Goal: Task Accomplishment & Management: Use online tool/utility

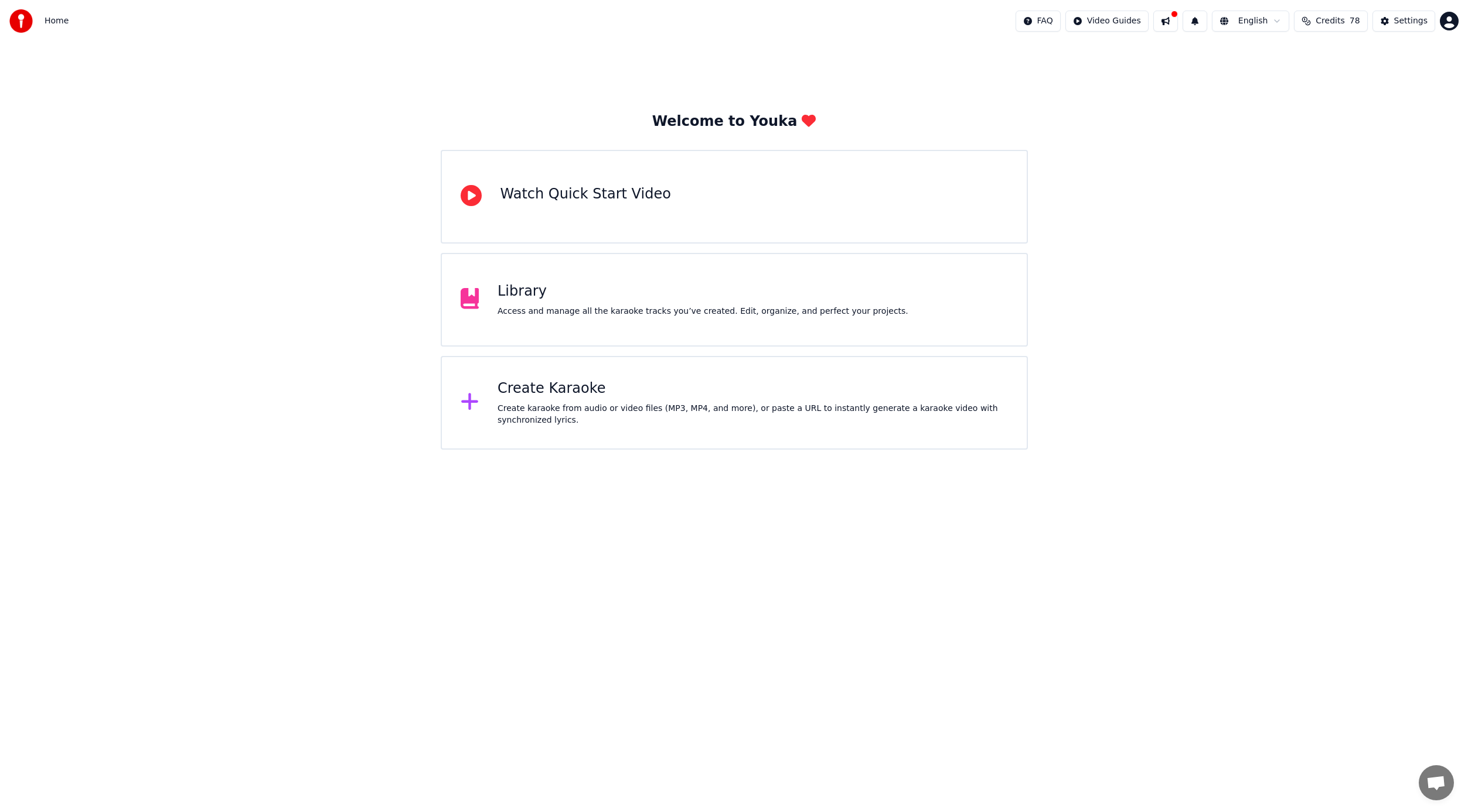
click at [538, 309] on div "Access and manage all the karaoke tracks you’ve created. Edit, organize, and pe…" at bounding box center [703, 311] width 411 height 12
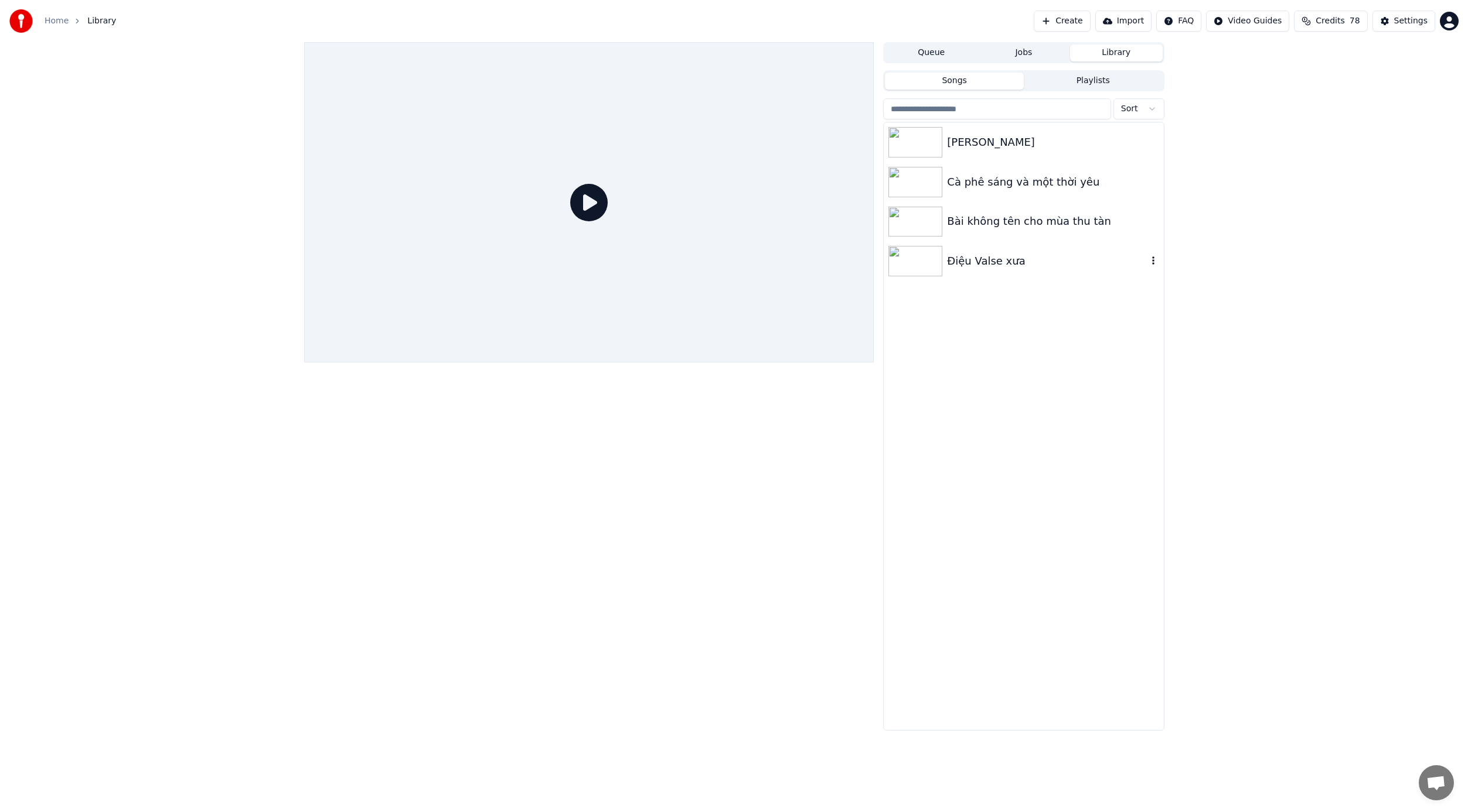
click at [920, 260] on img at bounding box center [915, 261] width 54 height 30
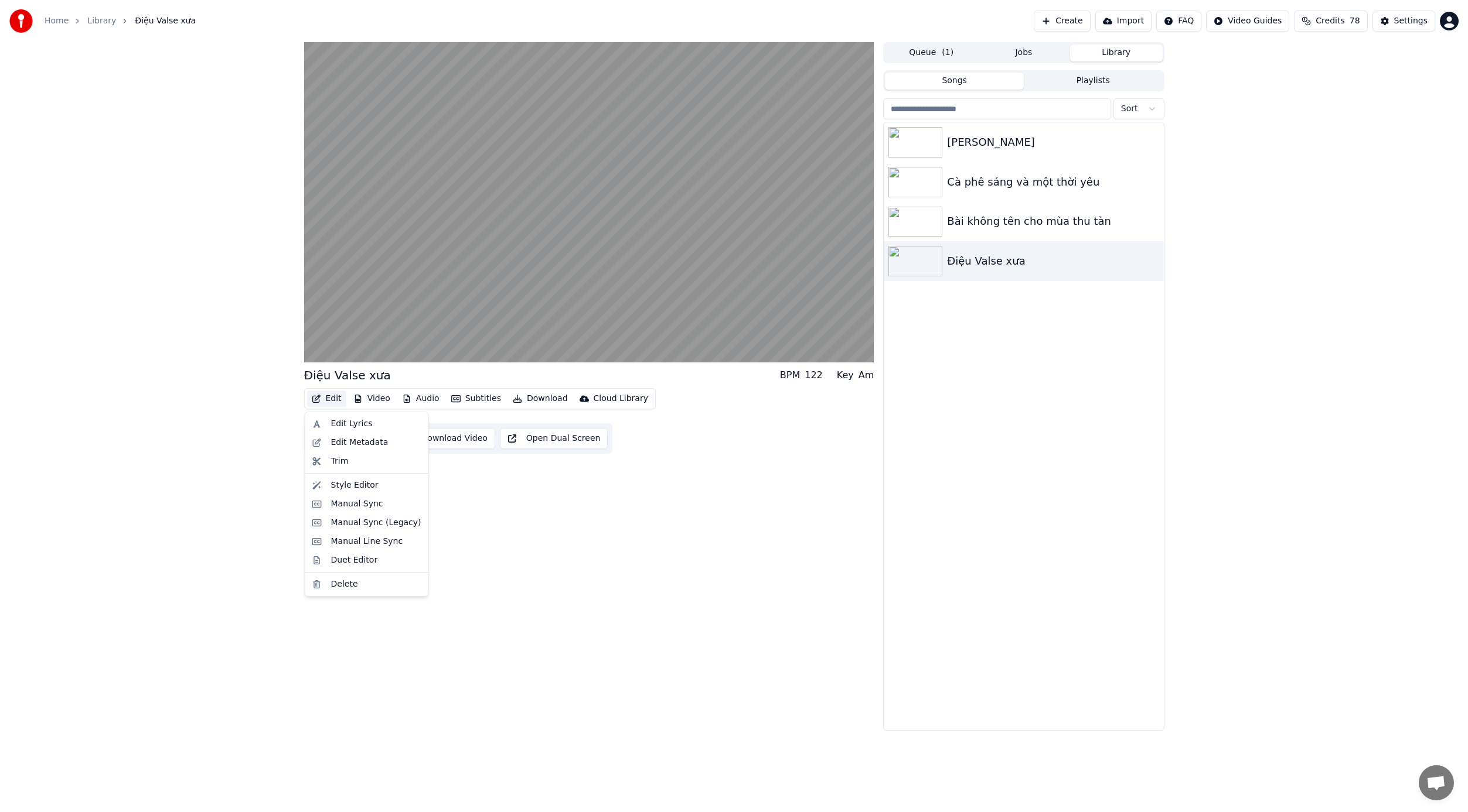
click at [325, 396] on button "Edit" at bounding box center [327, 398] width 40 height 16
click at [524, 269] on video at bounding box center [589, 202] width 570 height 320
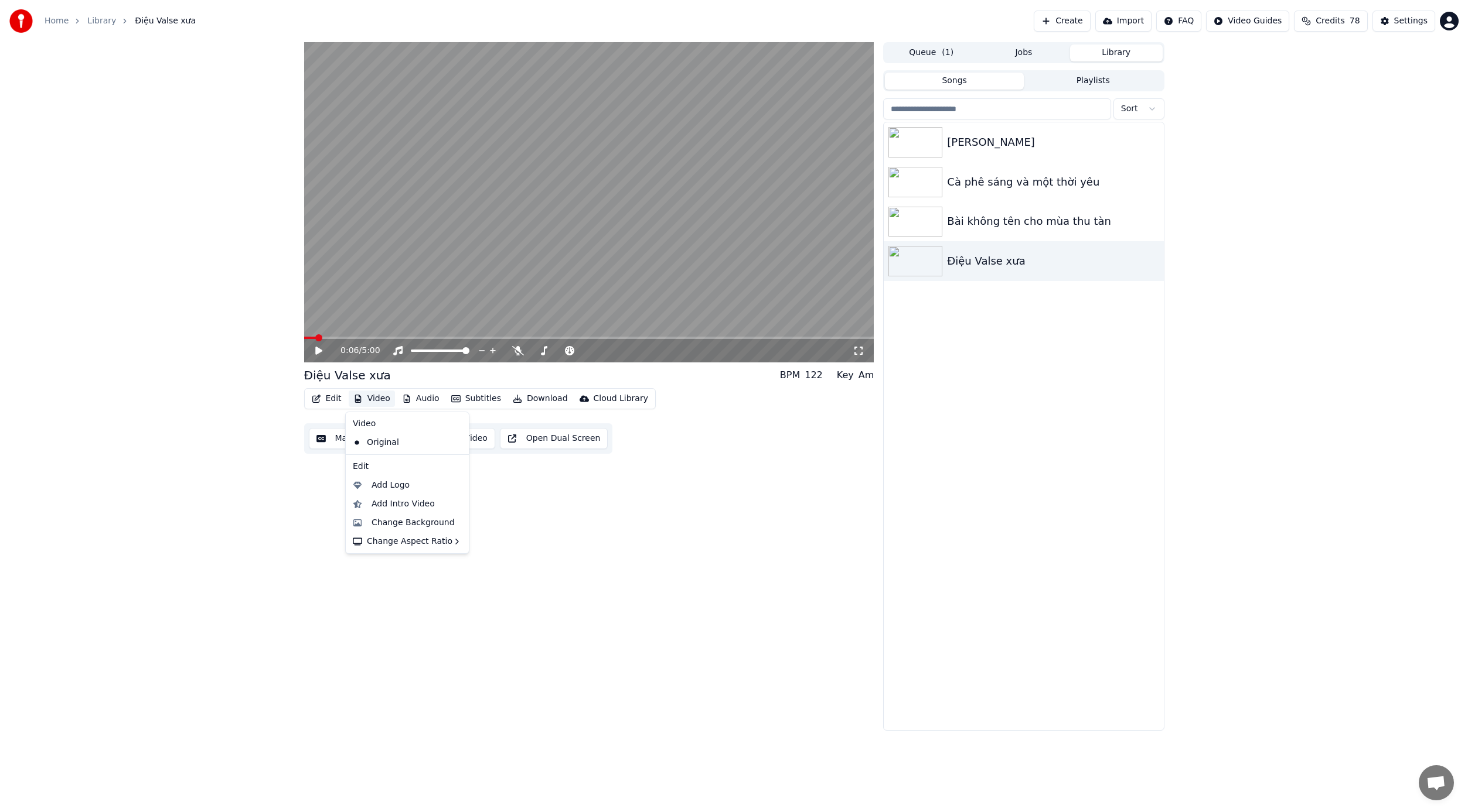
click at [379, 396] on button "Video" at bounding box center [371, 398] width 46 height 16
click at [397, 506] on div "Add Intro Video" at bounding box center [402, 504] width 63 height 12
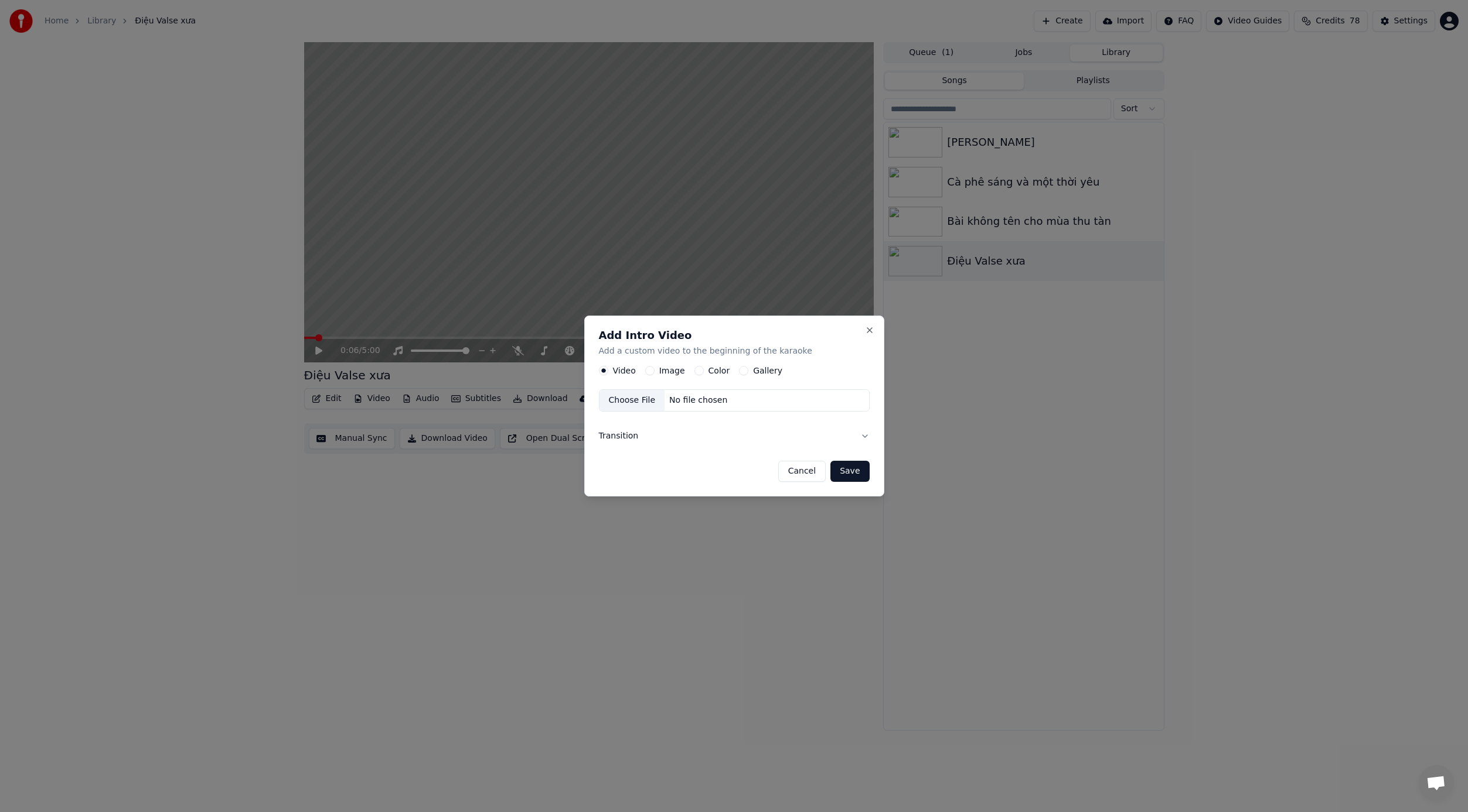
click at [630, 395] on div "Choose File" at bounding box center [632, 401] width 66 height 21
click at [866, 434] on button "Transition" at bounding box center [734, 436] width 271 height 30
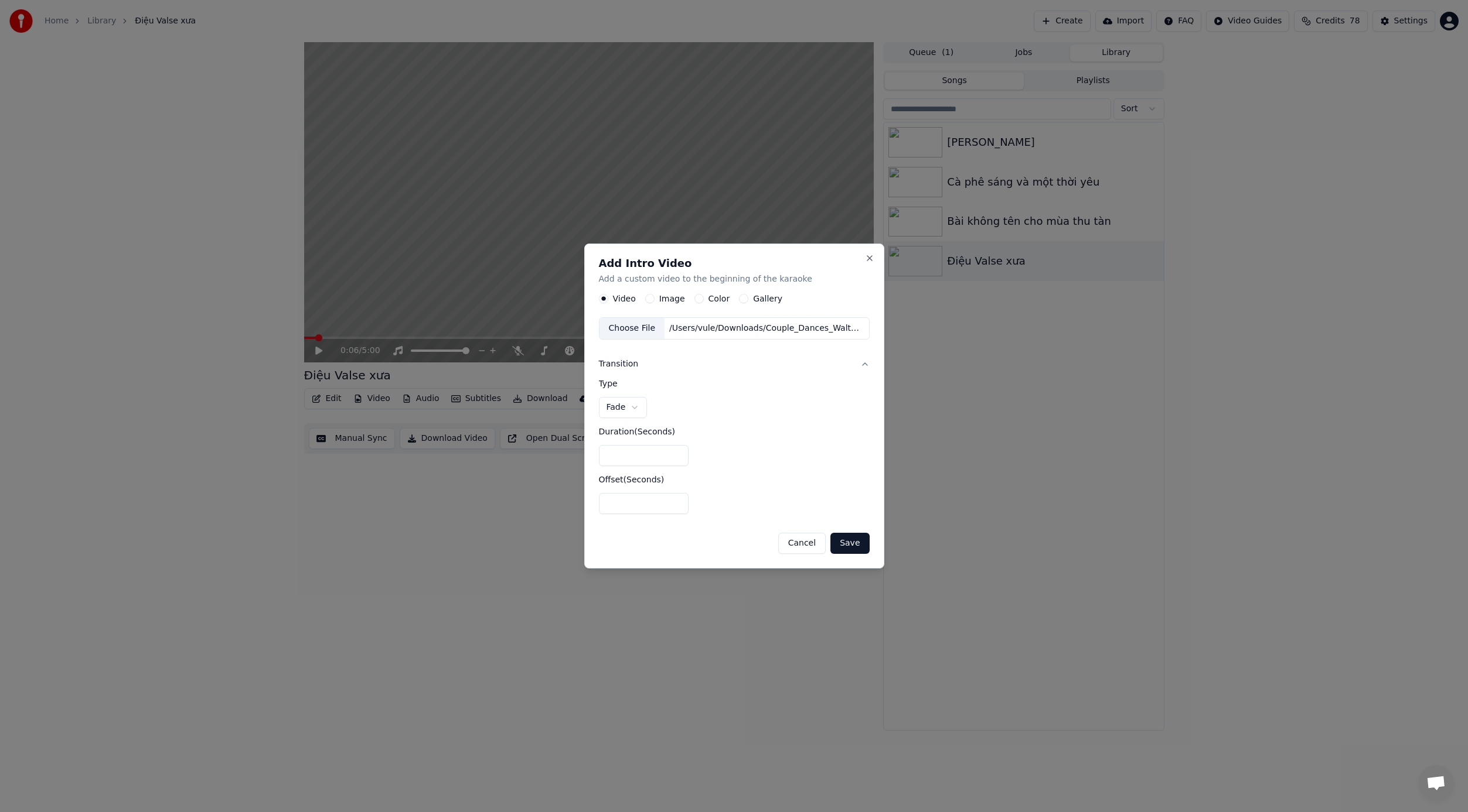
click at [849, 546] on button "Save" at bounding box center [850, 543] width 39 height 21
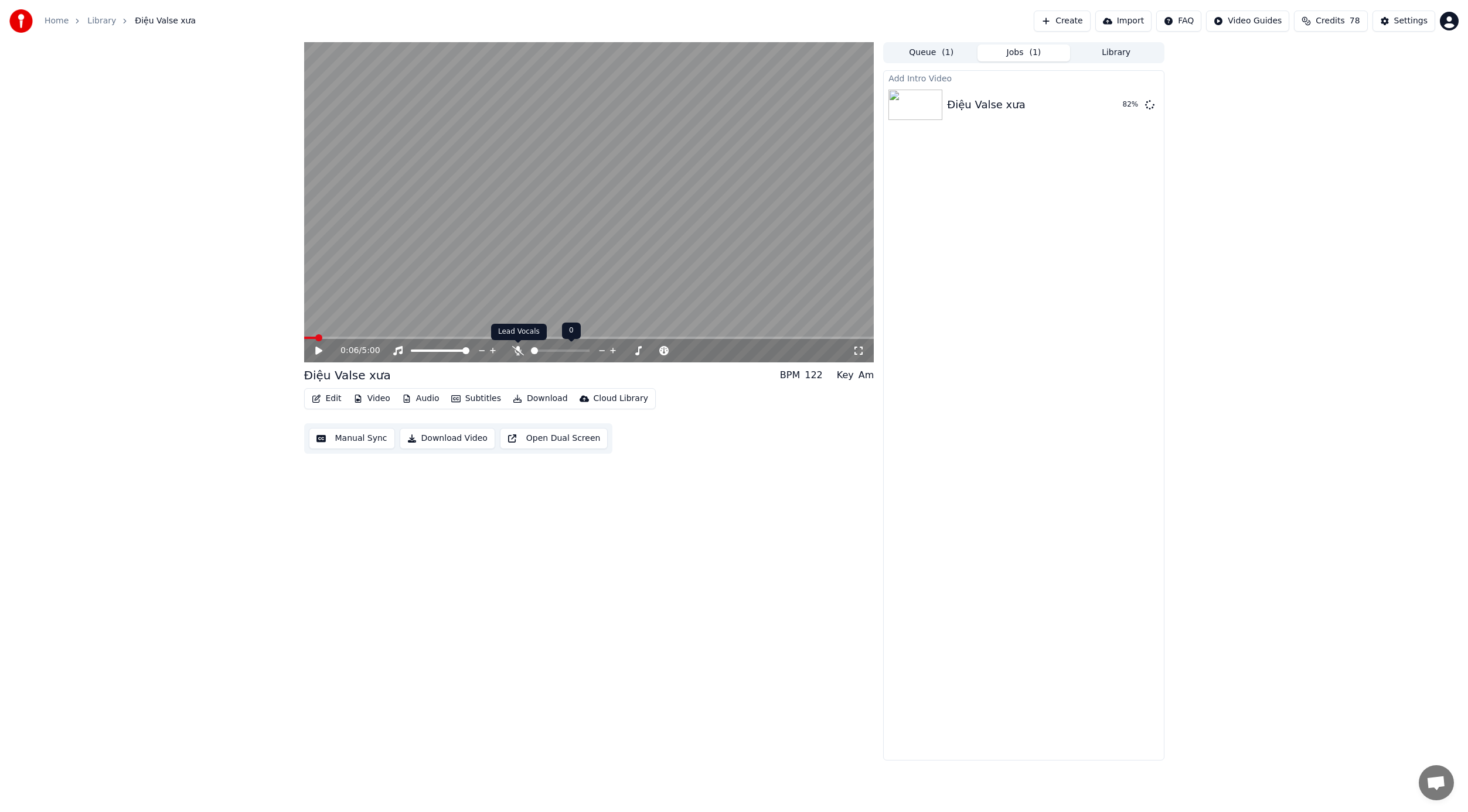
click at [517, 350] on icon at bounding box center [518, 350] width 12 height 9
click at [304, 335] on span at bounding box center [307, 338] width 7 height 7
click at [318, 352] on icon at bounding box center [327, 350] width 28 height 9
click at [304, 338] on span at bounding box center [589, 337] width 570 height 3
click at [316, 352] on icon at bounding box center [319, 351] width 7 height 8
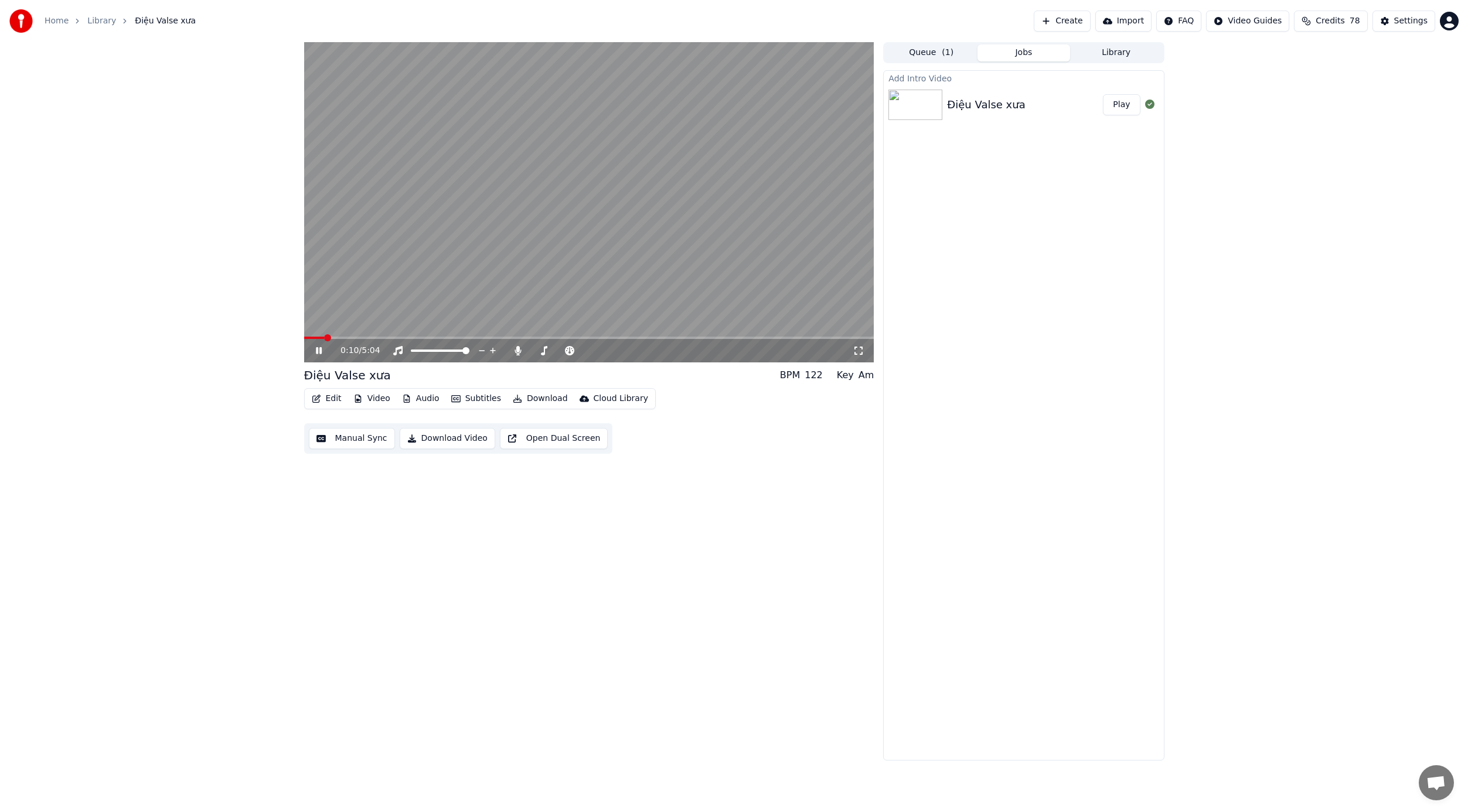
click at [317, 350] on icon at bounding box center [318, 351] width 6 height 7
click at [305, 339] on div "0:10 / 5:04" at bounding box center [589, 351] width 570 height 24
click at [304, 336] on span at bounding box center [307, 338] width 7 height 7
click at [318, 351] on icon at bounding box center [319, 351] width 7 height 8
click at [316, 350] on icon at bounding box center [318, 351] width 6 height 7
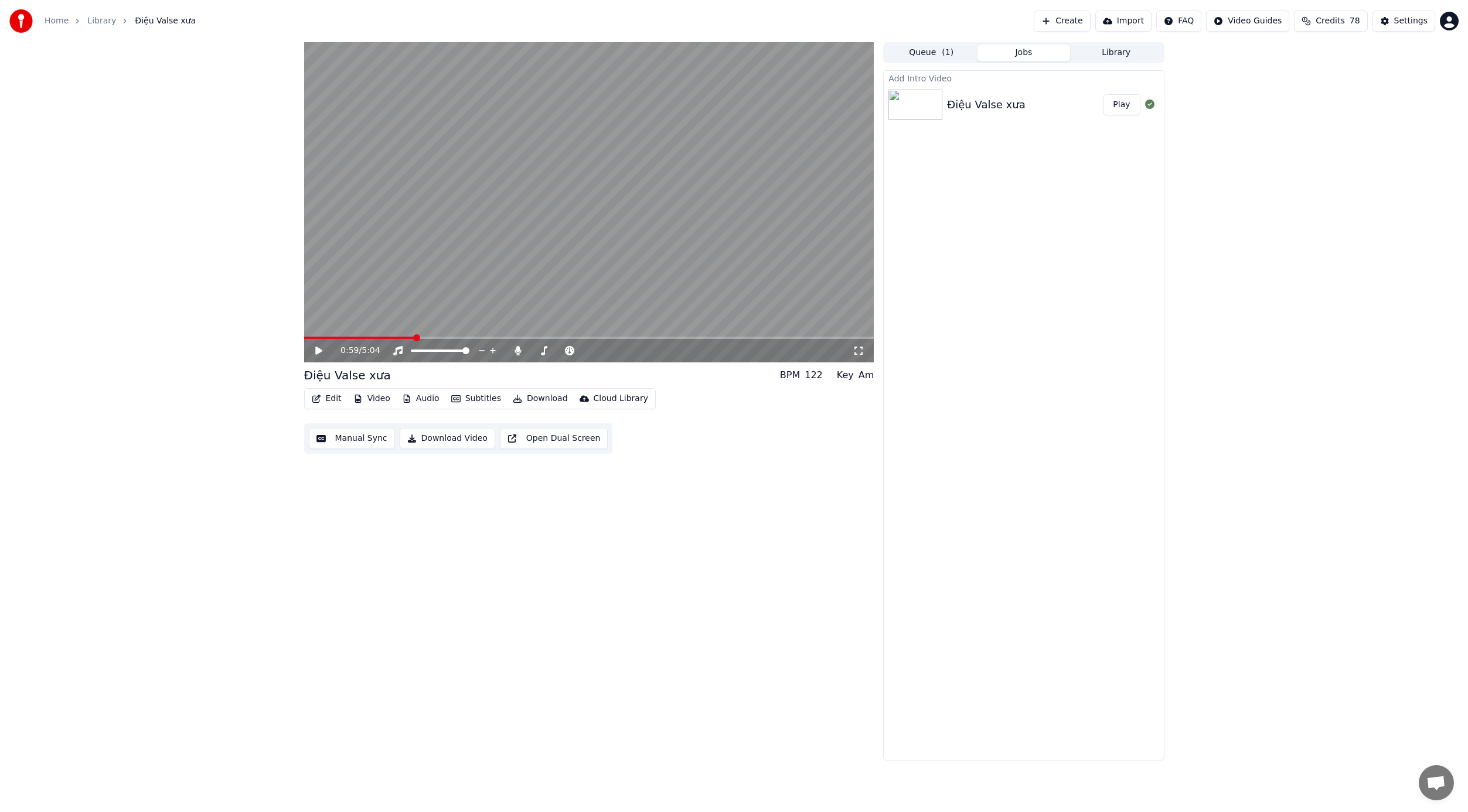
click at [457, 440] on button "Download Video" at bounding box center [447, 438] width 95 height 21
click at [305, 338] on span at bounding box center [305, 337] width 2 height 3
click at [305, 337] on span at bounding box center [309, 338] width 7 height 7
click at [316, 350] on icon at bounding box center [319, 351] width 7 height 8
click at [380, 398] on button "Video" at bounding box center [371, 398] width 46 height 16
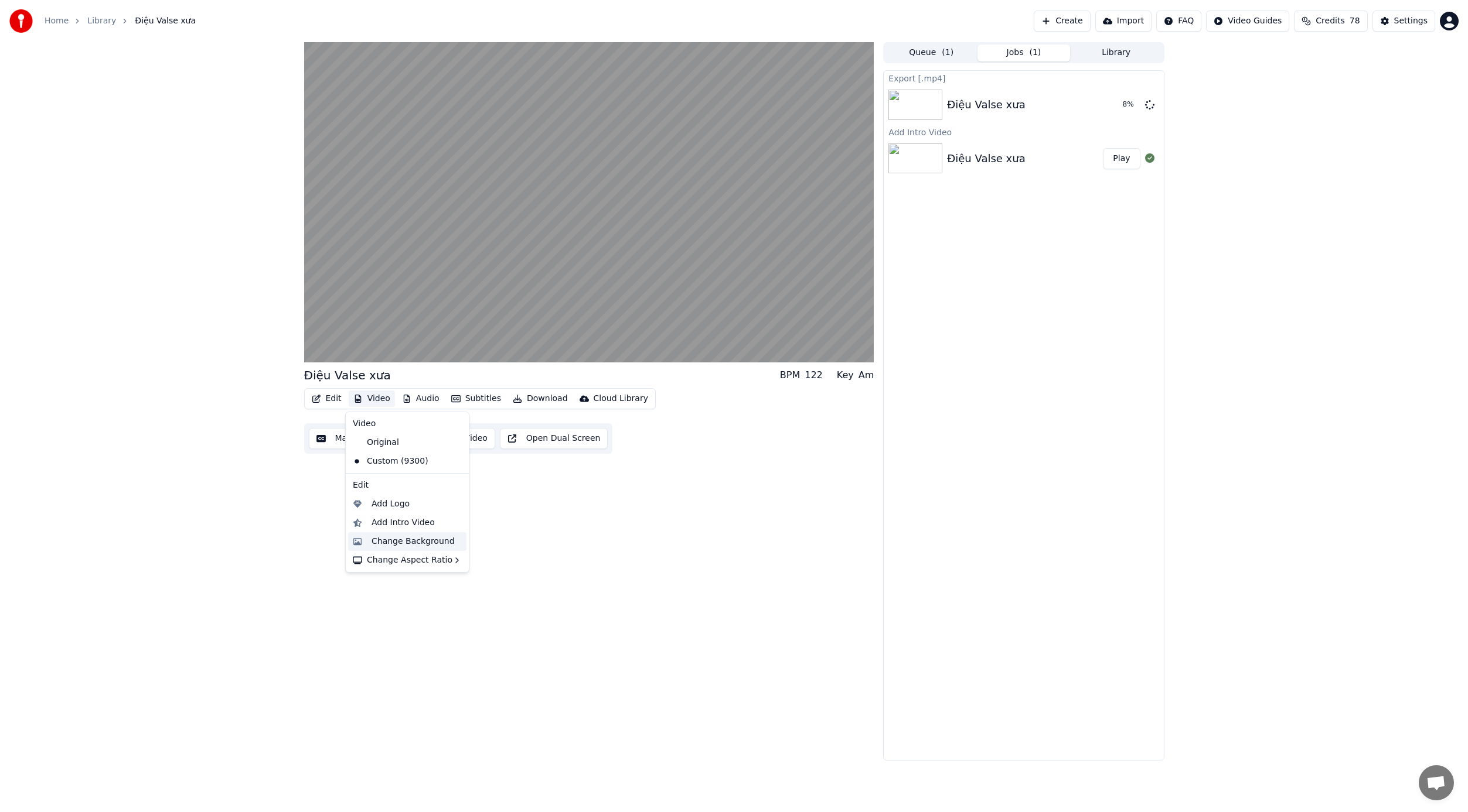
click at [405, 538] on div "Change Background" at bounding box center [413, 541] width 84 height 12
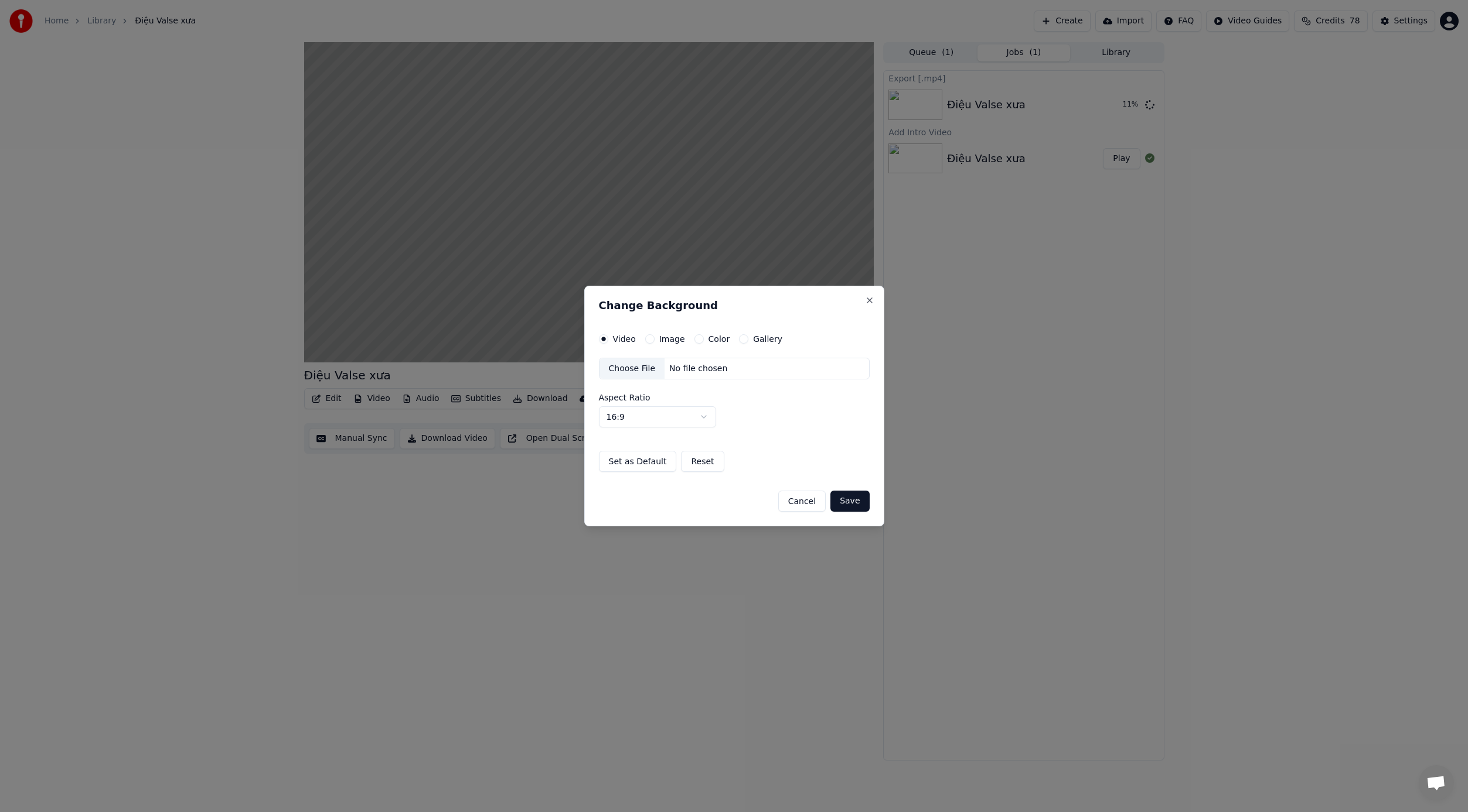
click at [806, 502] on button "Cancel" at bounding box center [801, 501] width 47 height 21
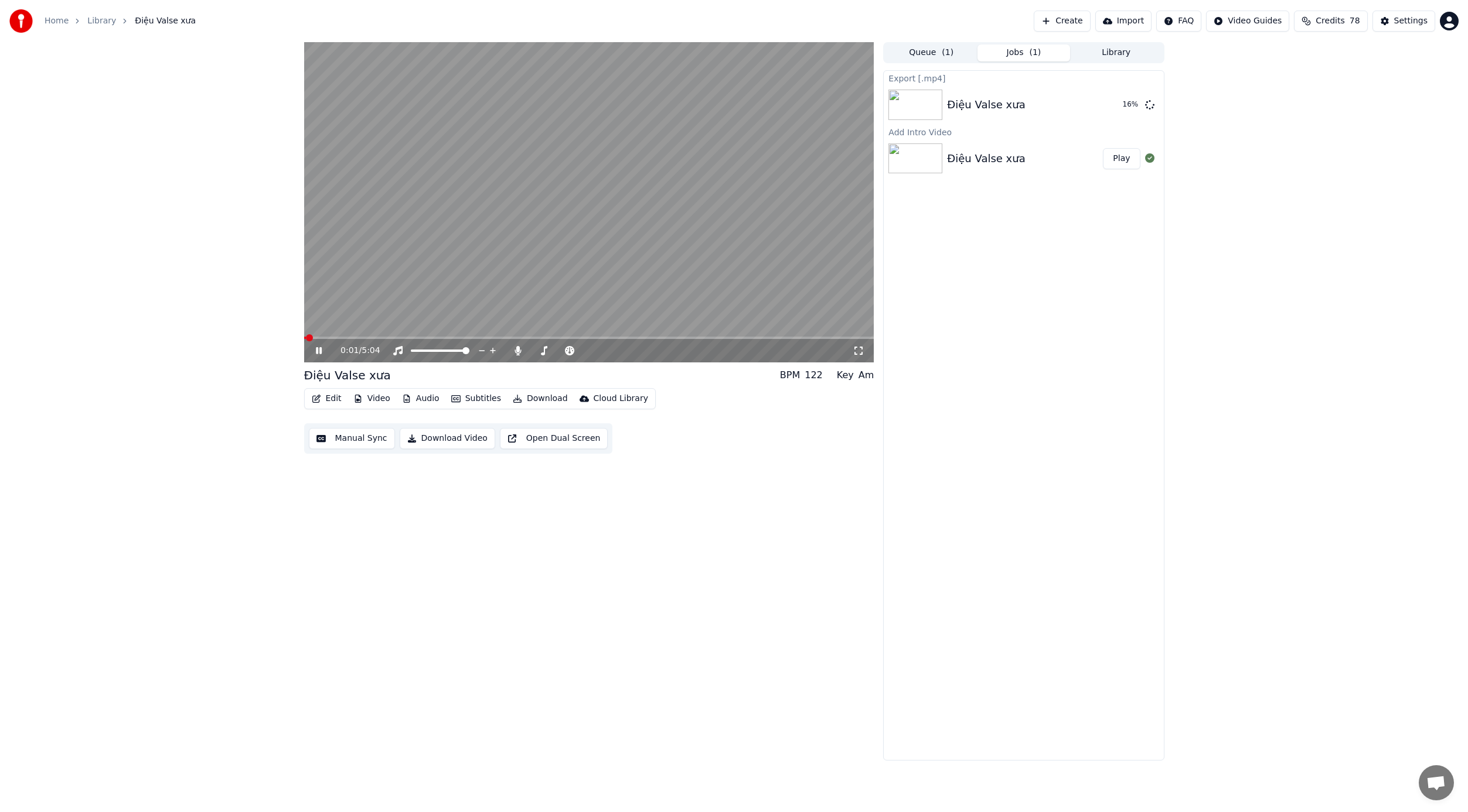
click at [305, 336] on span at bounding box center [305, 337] width 2 height 3
click at [295, 337] on div "0:01 / 5:04 Điệu Valse xưa BPM 122 Key Am Edit Video Audio Subtitles Downloa…" at bounding box center [734, 401] width 879 height 718
click at [304, 335] on span at bounding box center [307, 338] width 7 height 7
click at [317, 350] on icon at bounding box center [327, 350] width 28 height 9
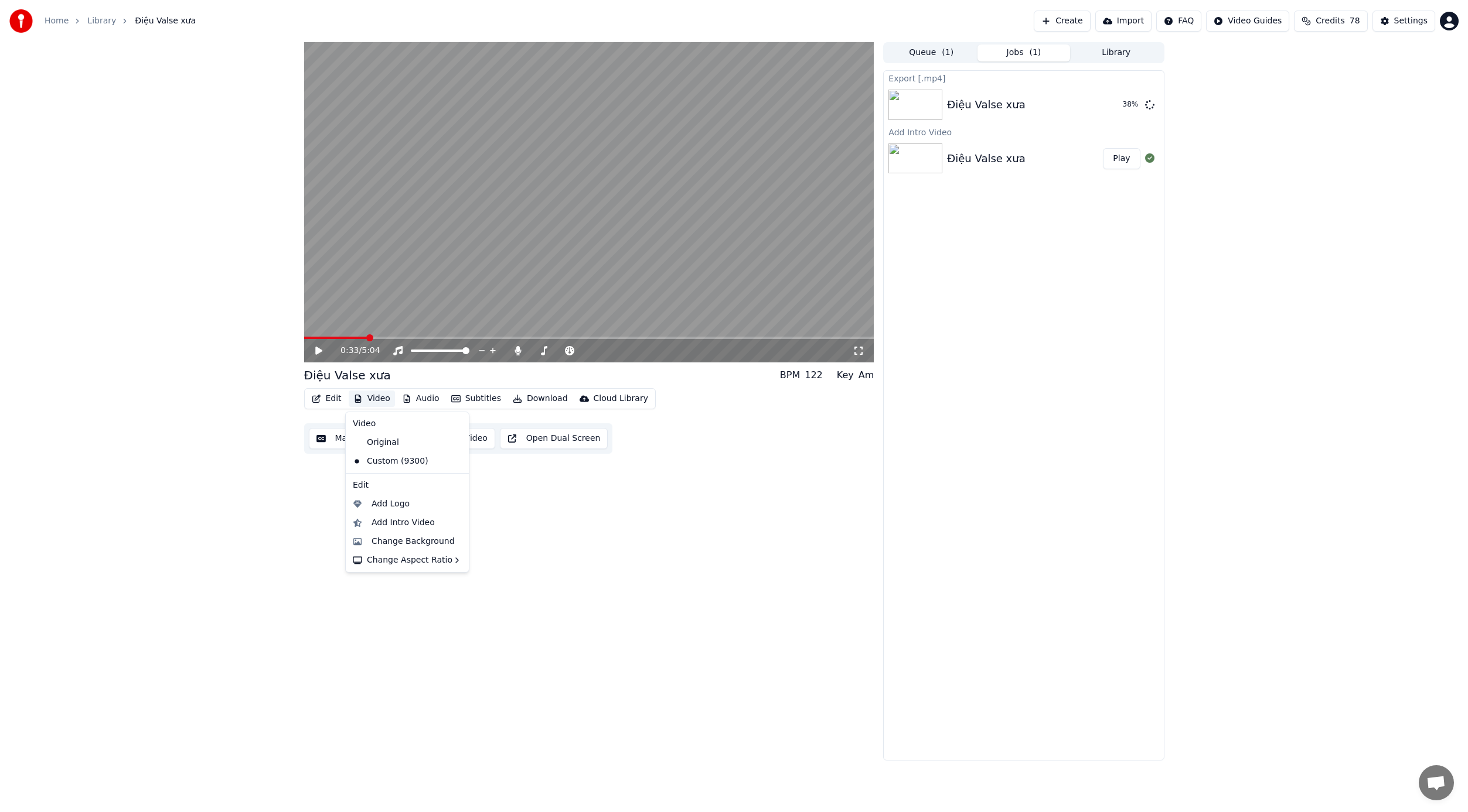
click at [375, 398] on button "Video" at bounding box center [371, 398] width 46 height 16
click at [387, 540] on div "Change Background" at bounding box center [413, 541] width 84 height 12
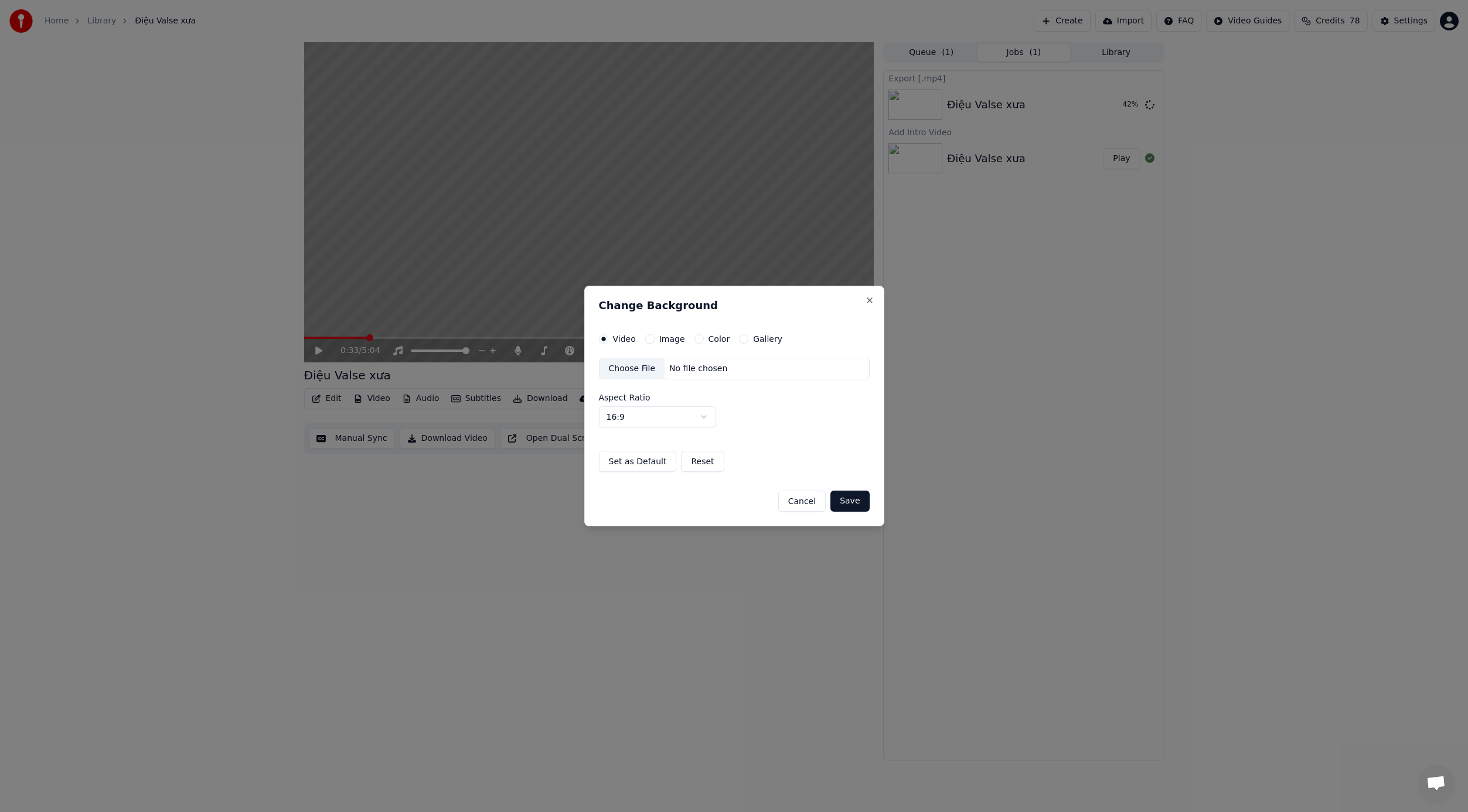
click at [812, 501] on button "Cancel" at bounding box center [801, 501] width 47 height 21
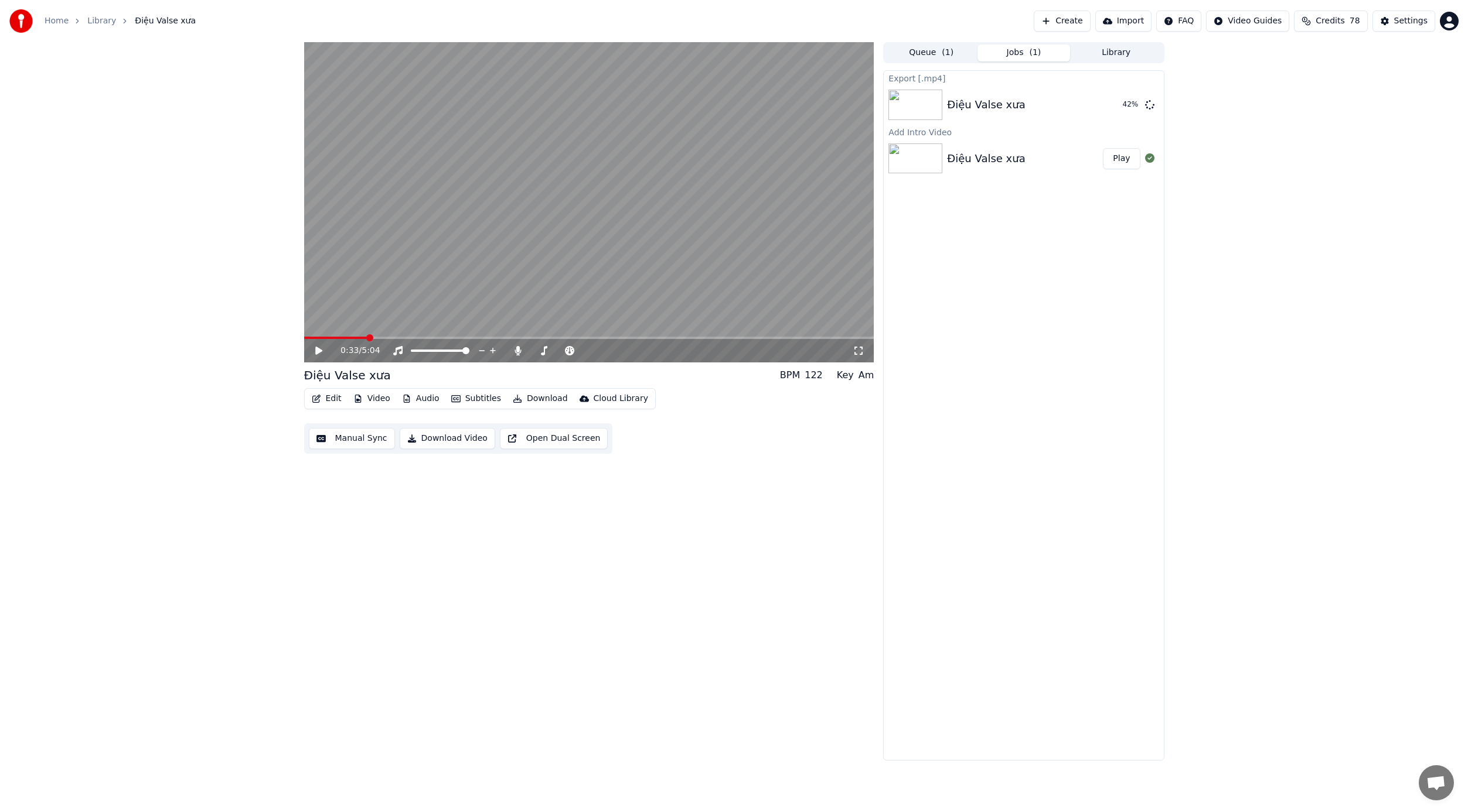
click at [375, 399] on button "Video" at bounding box center [371, 398] width 46 height 16
click at [380, 522] on div "Add Intro Video" at bounding box center [402, 523] width 63 height 12
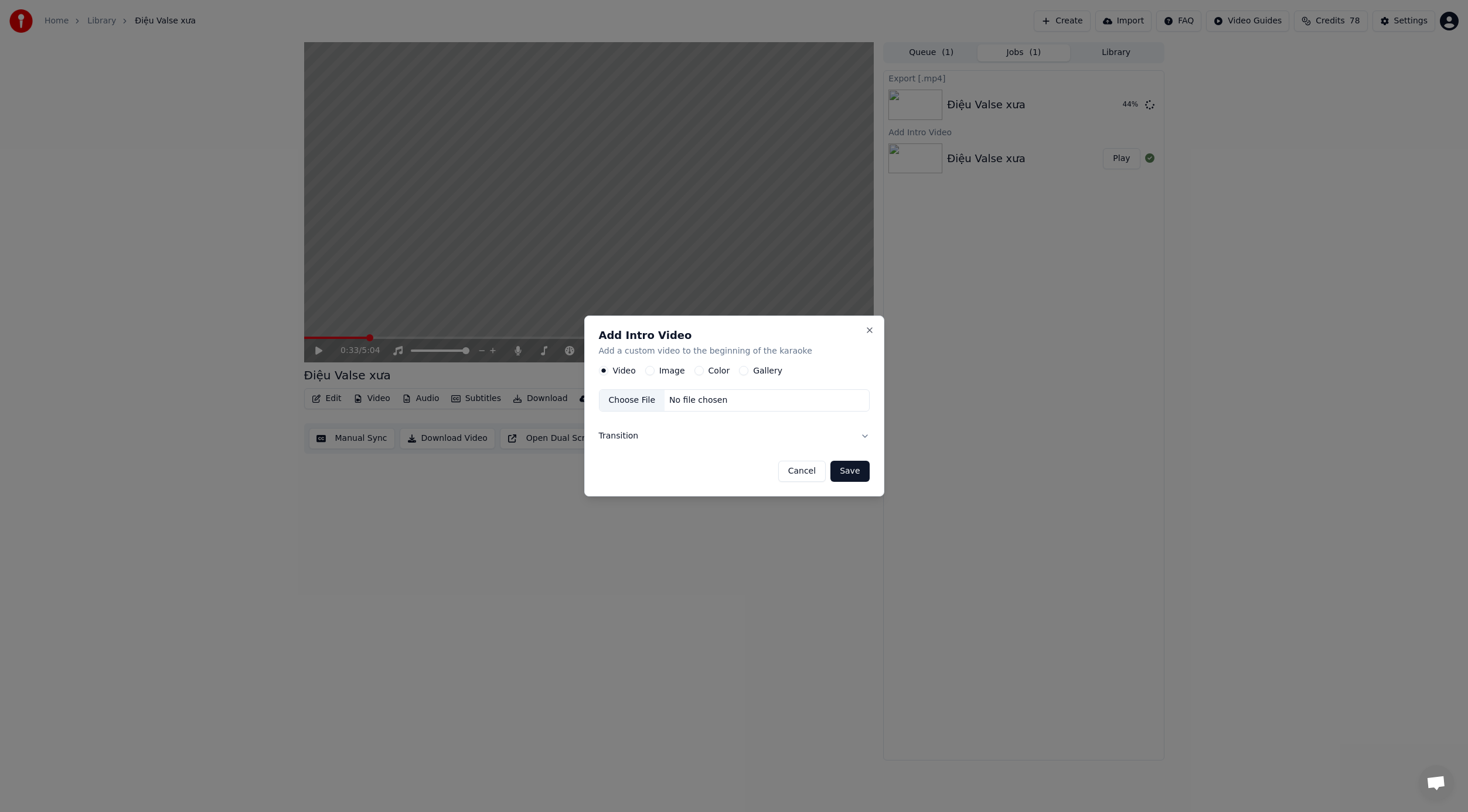
click at [632, 407] on div "Choose File" at bounding box center [632, 401] width 66 height 21
click at [864, 437] on button "Transition" at bounding box center [734, 436] width 271 height 30
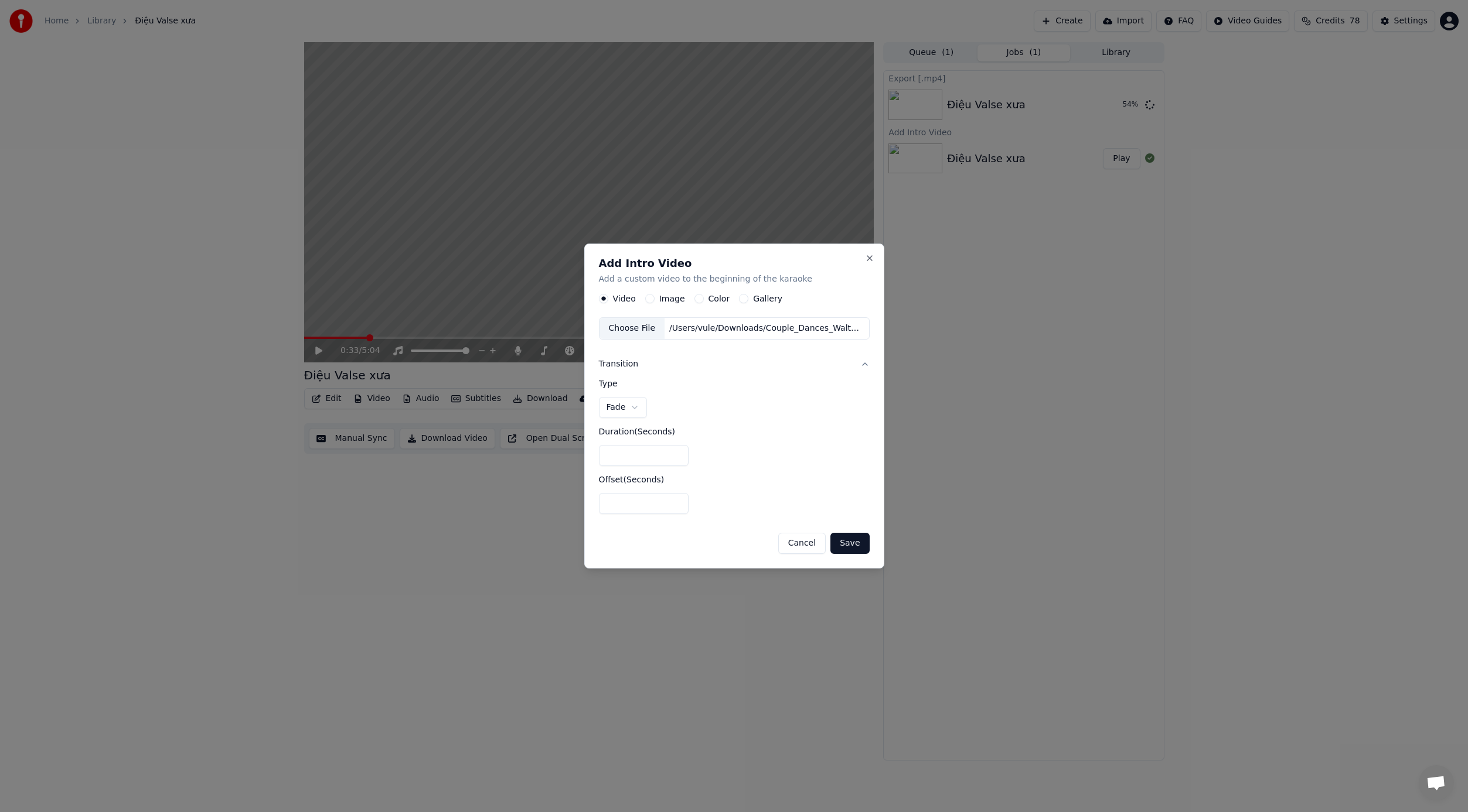
click at [638, 409] on body "**********" at bounding box center [734, 406] width 1468 height 812
click at [704, 473] on body "**********" at bounding box center [734, 406] width 1468 height 812
click at [641, 451] on input "*" at bounding box center [644, 455] width 90 height 21
click at [678, 453] on input "*" at bounding box center [644, 455] width 90 height 21
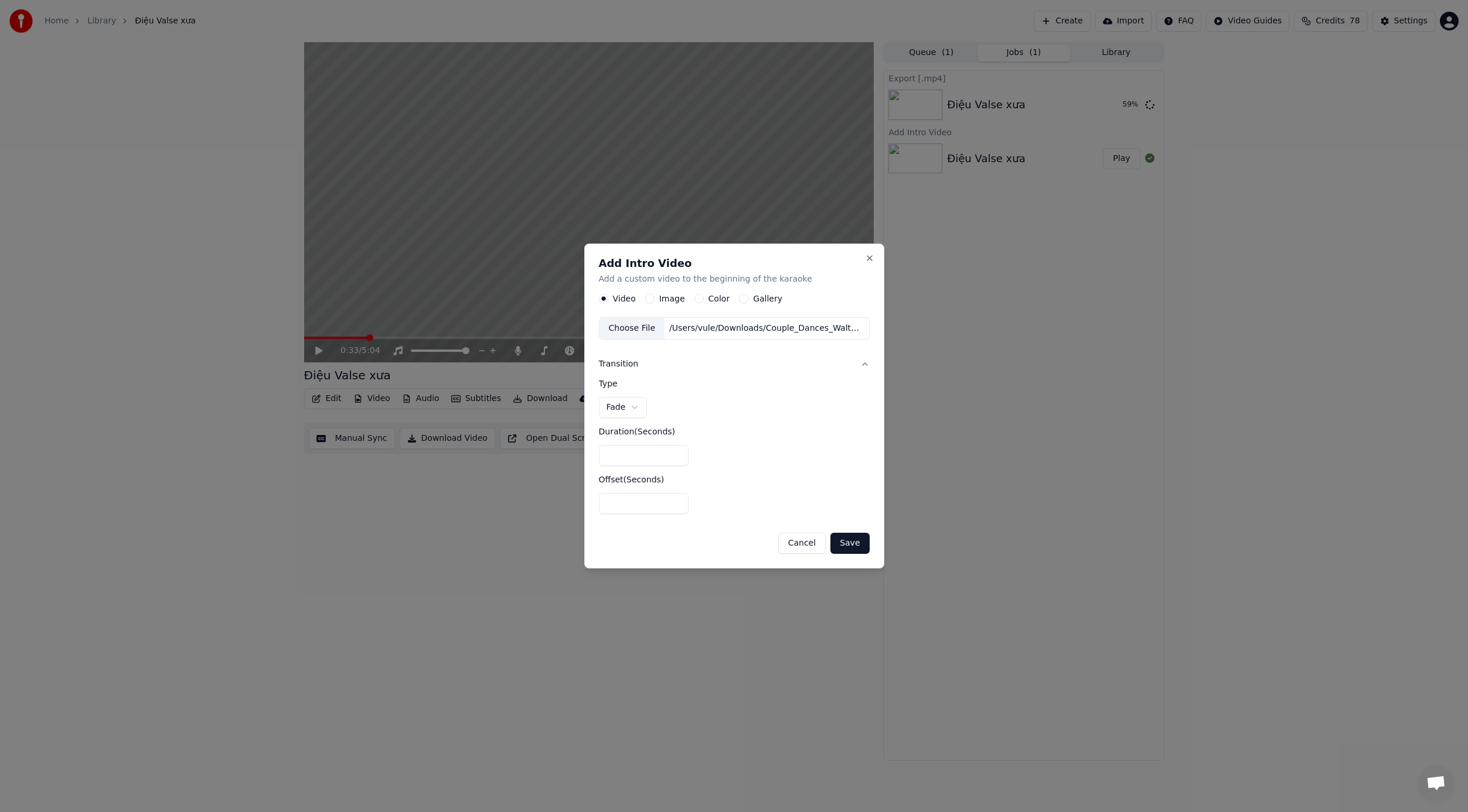
click at [678, 453] on input "*" at bounding box center [644, 455] width 90 height 21
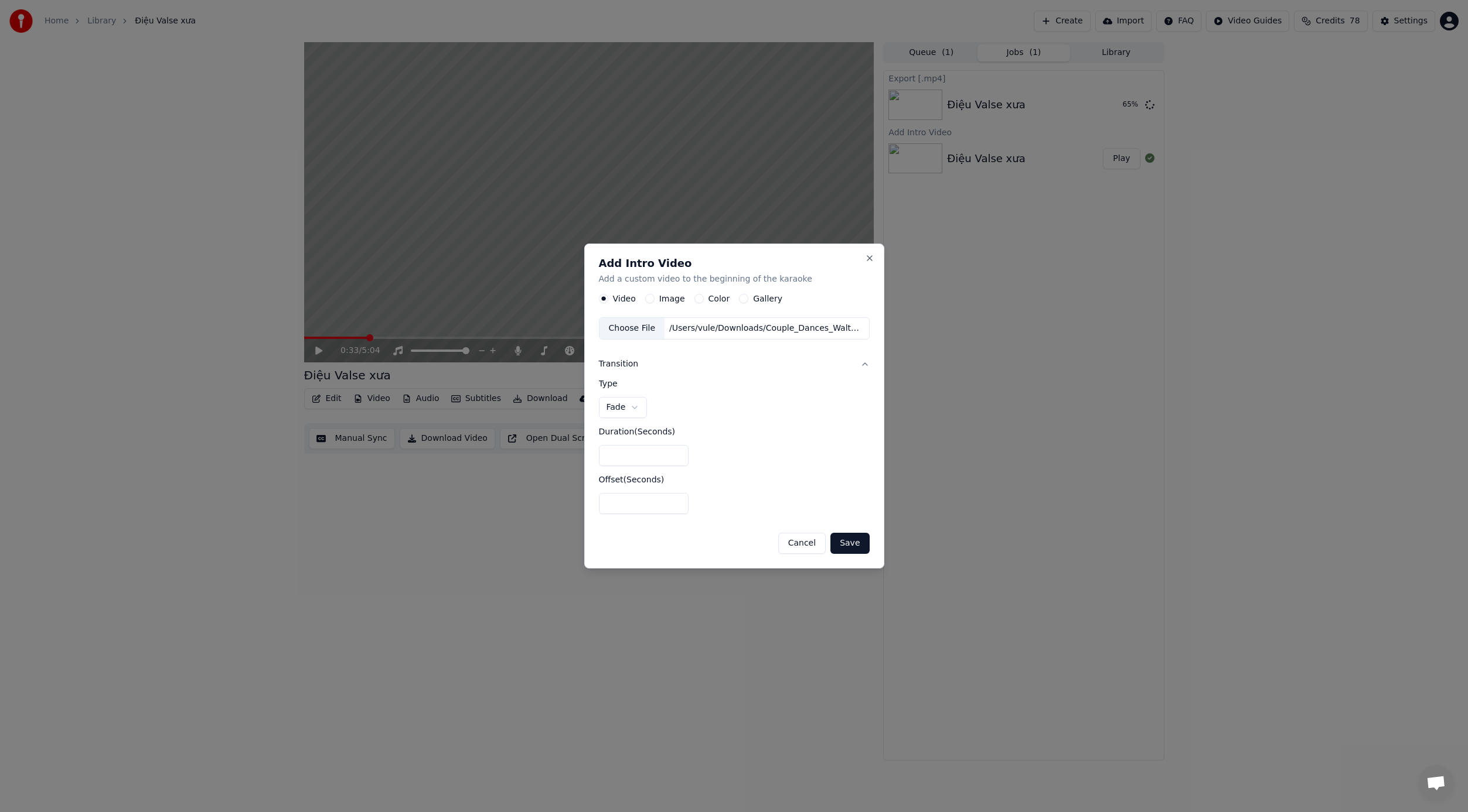
click at [651, 512] on input "*" at bounding box center [644, 503] width 90 height 21
click at [654, 455] on input "*" at bounding box center [644, 455] width 90 height 21
click at [674, 458] on input "*" at bounding box center [644, 455] width 90 height 21
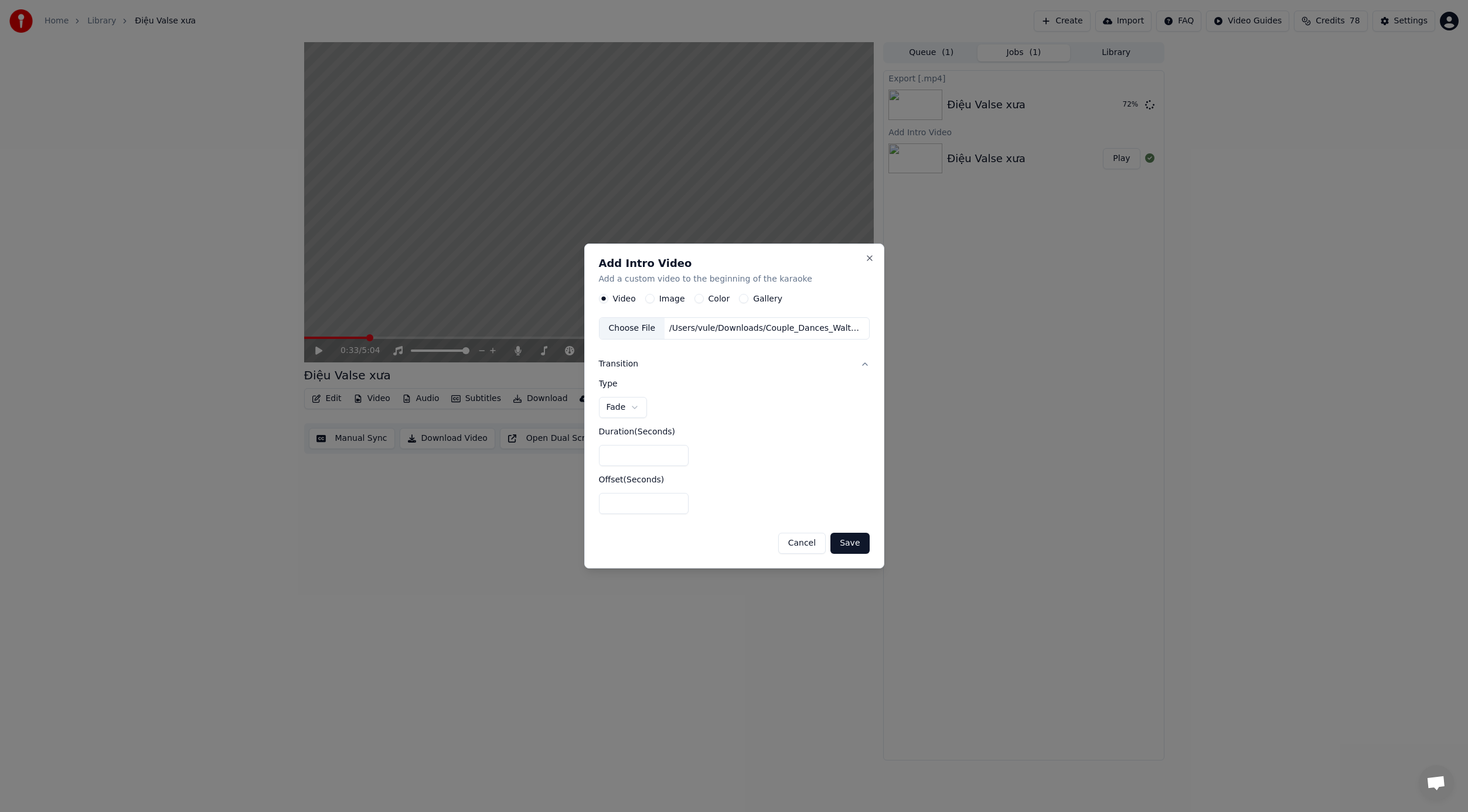
click at [674, 458] on input "*" at bounding box center [644, 455] width 90 height 21
type input "*"
click at [674, 458] on input "*" at bounding box center [644, 455] width 90 height 21
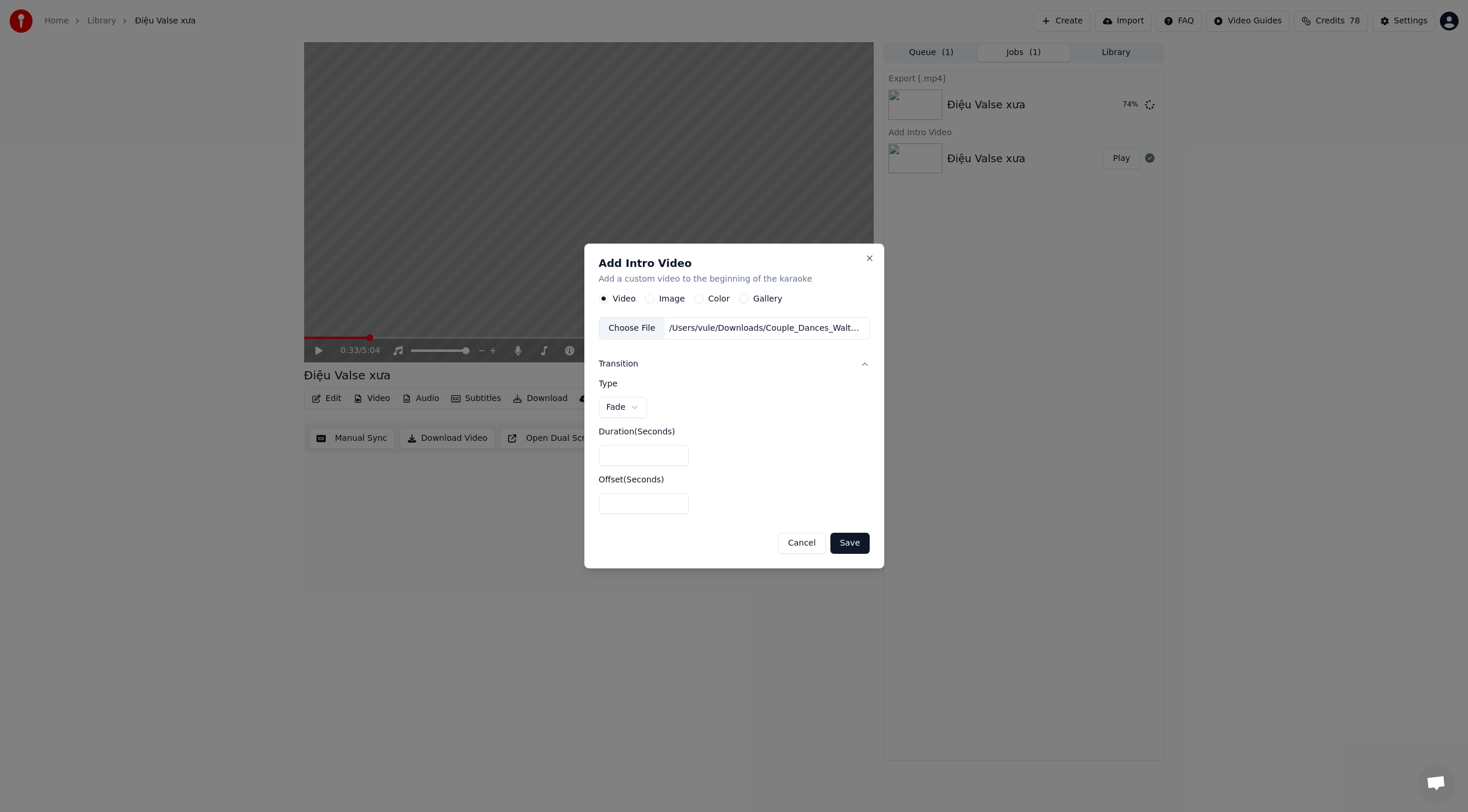
click at [673, 507] on input "**" at bounding box center [644, 503] width 90 height 21
click at [676, 500] on input "*" at bounding box center [644, 503] width 90 height 21
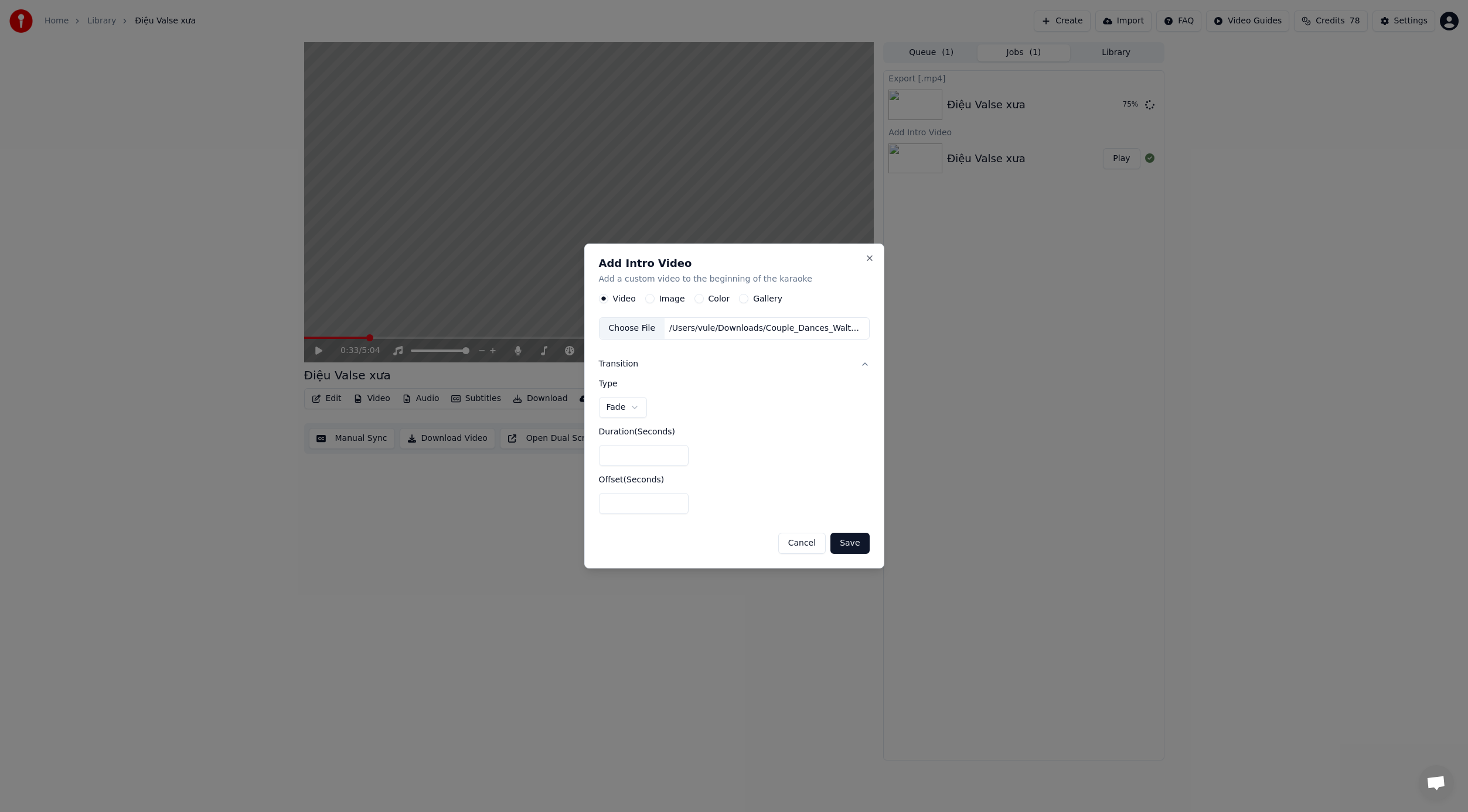
click at [676, 500] on input "*" at bounding box center [644, 503] width 90 height 21
type input "*"
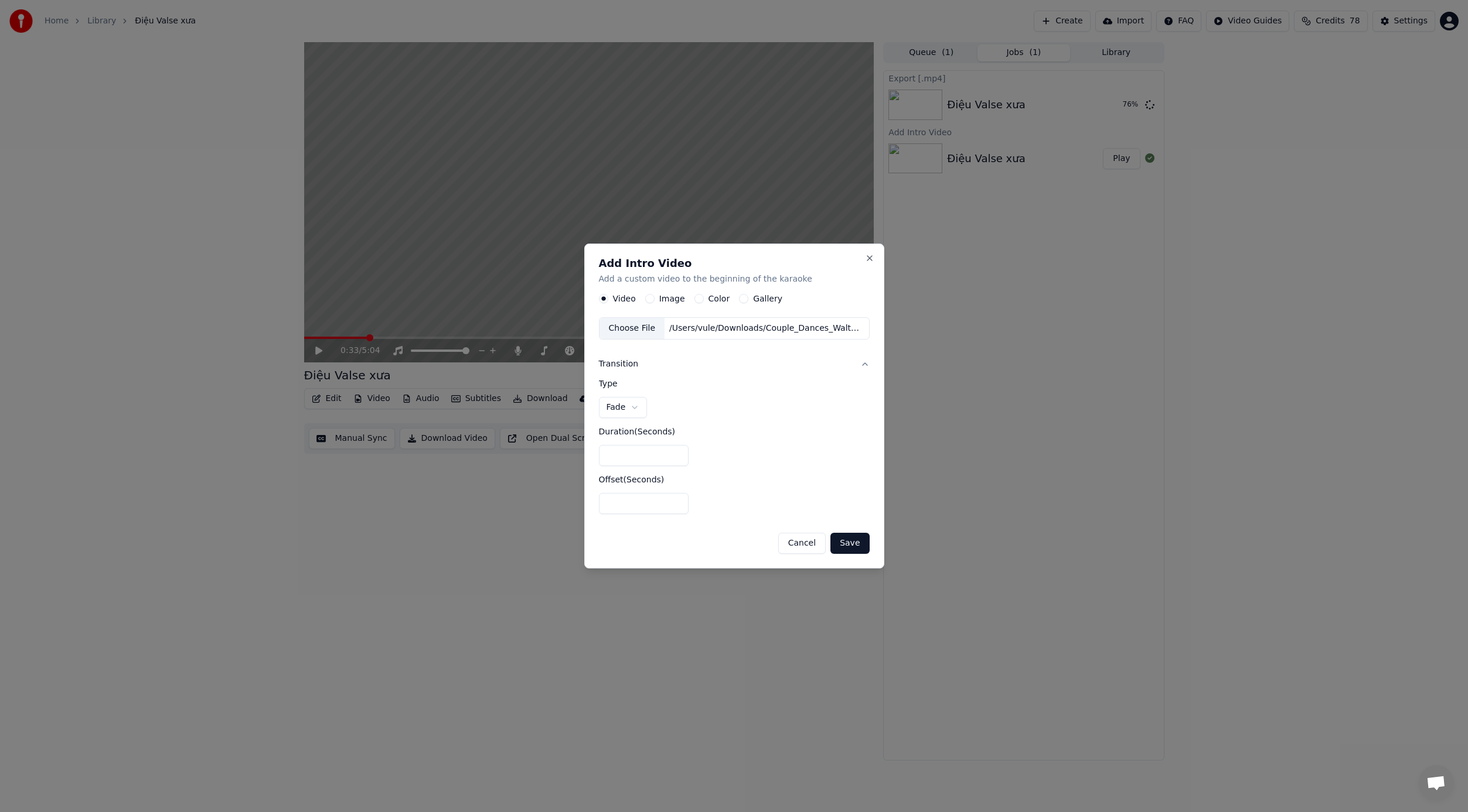
click at [676, 500] on input "*" at bounding box center [644, 503] width 90 height 21
click at [856, 541] on button "Save" at bounding box center [850, 543] width 39 height 21
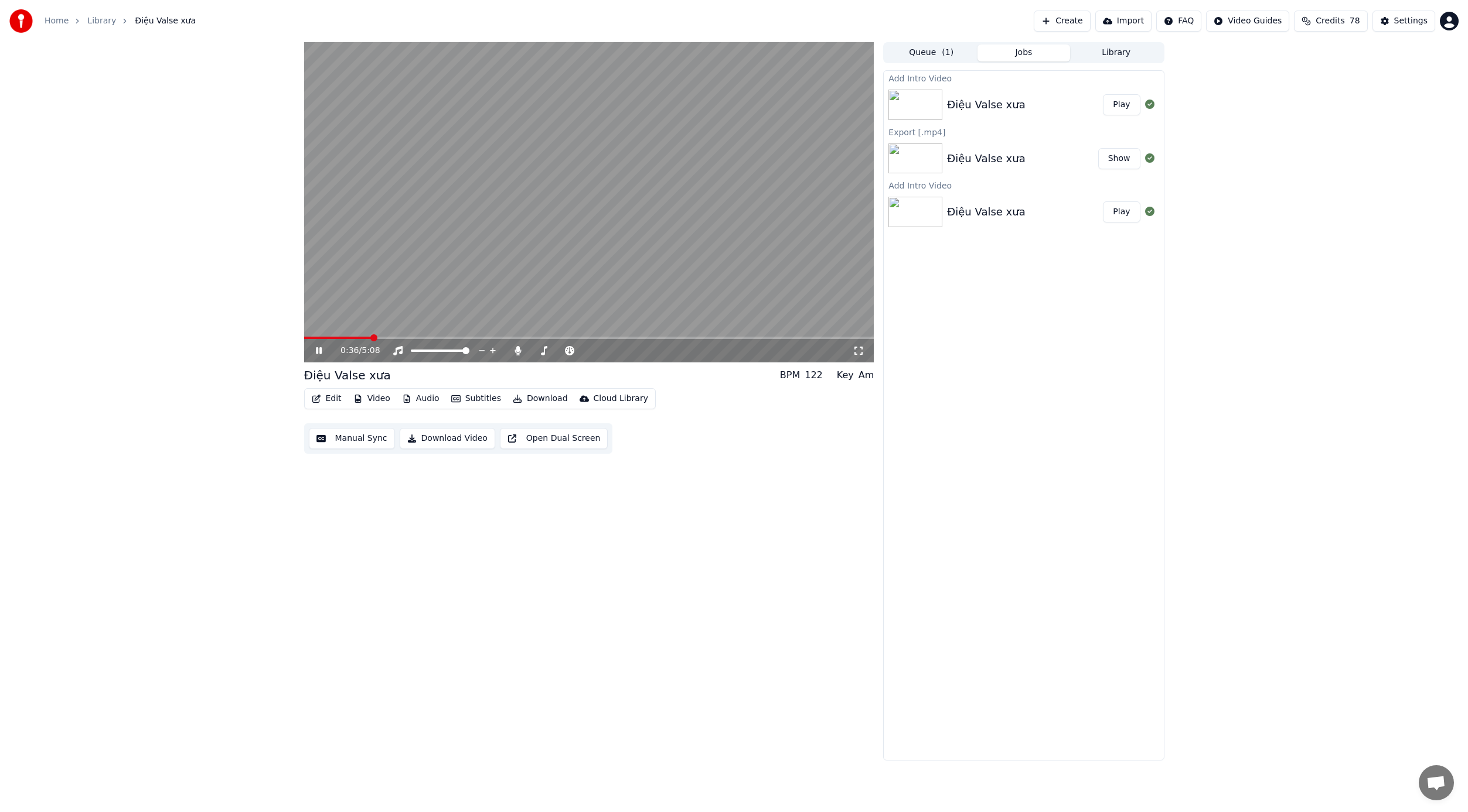
click at [1115, 108] on button "Play" at bounding box center [1121, 105] width 37 height 21
click at [304, 336] on span at bounding box center [307, 338] width 7 height 7
click at [321, 335] on span at bounding box center [324, 338] width 7 height 7
click at [304, 335] on span at bounding box center [307, 338] width 7 height 7
click at [451, 441] on button "Download Video" at bounding box center [447, 438] width 95 height 21
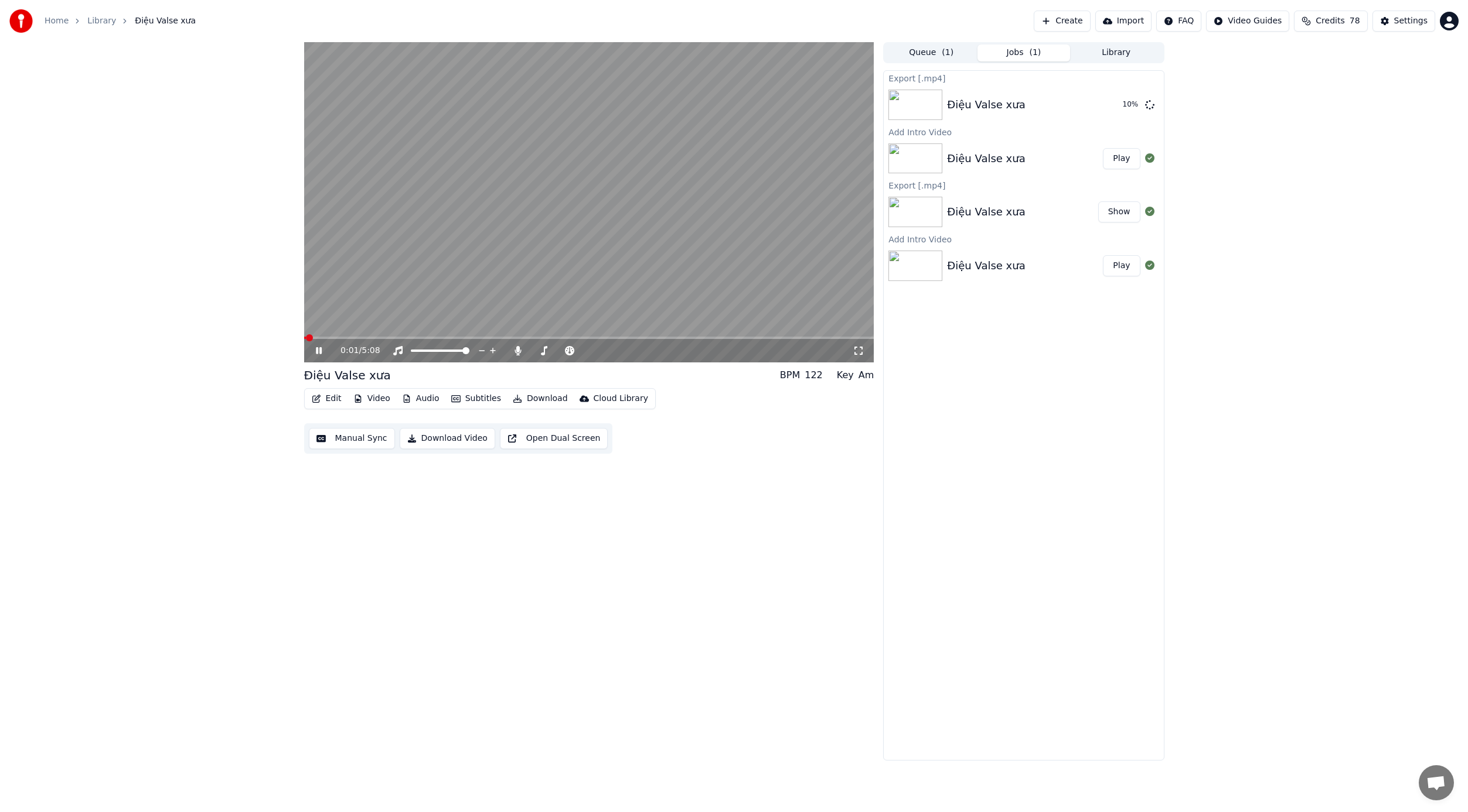
click at [305, 337] on span at bounding box center [305, 337] width 2 height 3
click at [311, 338] on span at bounding box center [315, 338] width 7 height 7
click at [319, 351] on icon at bounding box center [318, 351] width 6 height 7
